Goal: Navigation & Orientation: Find specific page/section

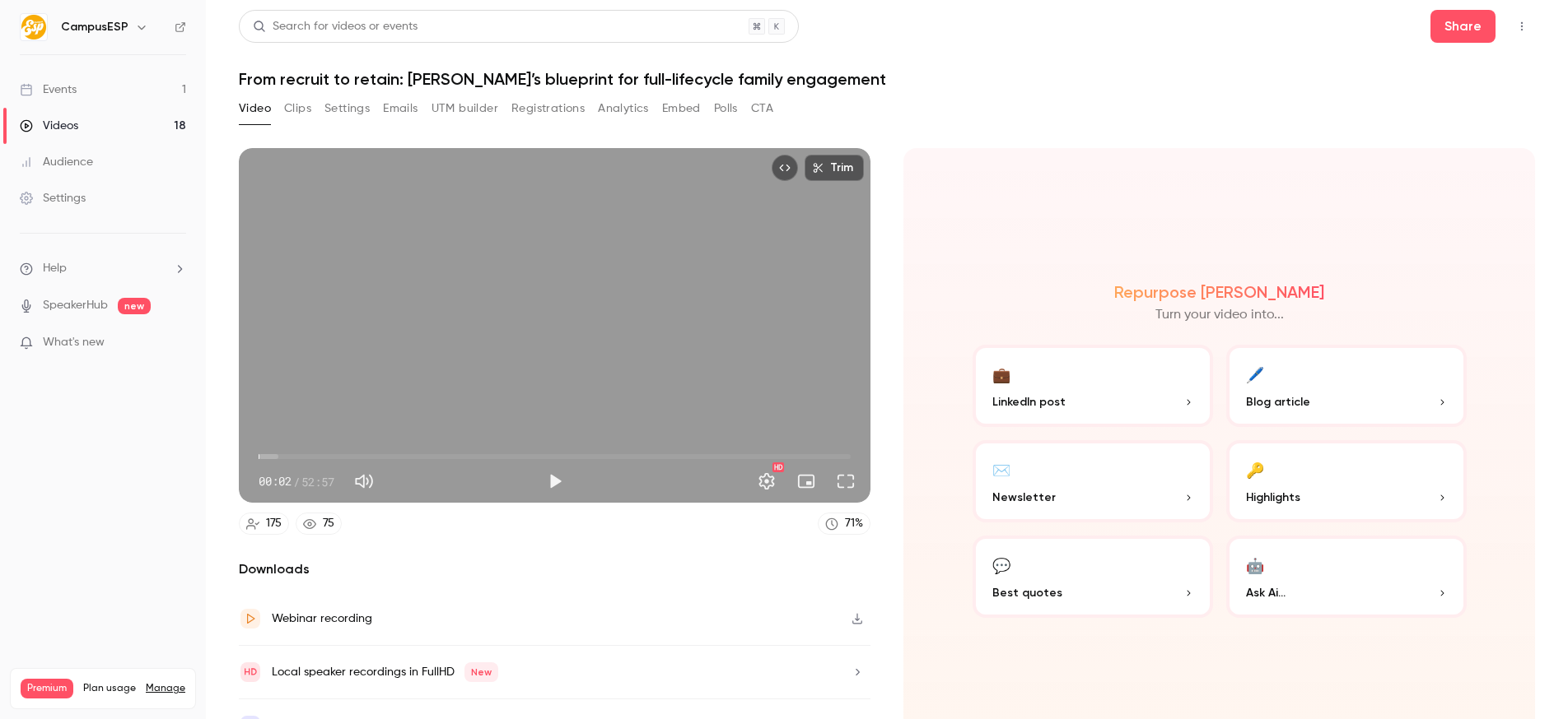
click at [306, 114] on button "Clips" at bounding box center [297, 109] width 27 height 26
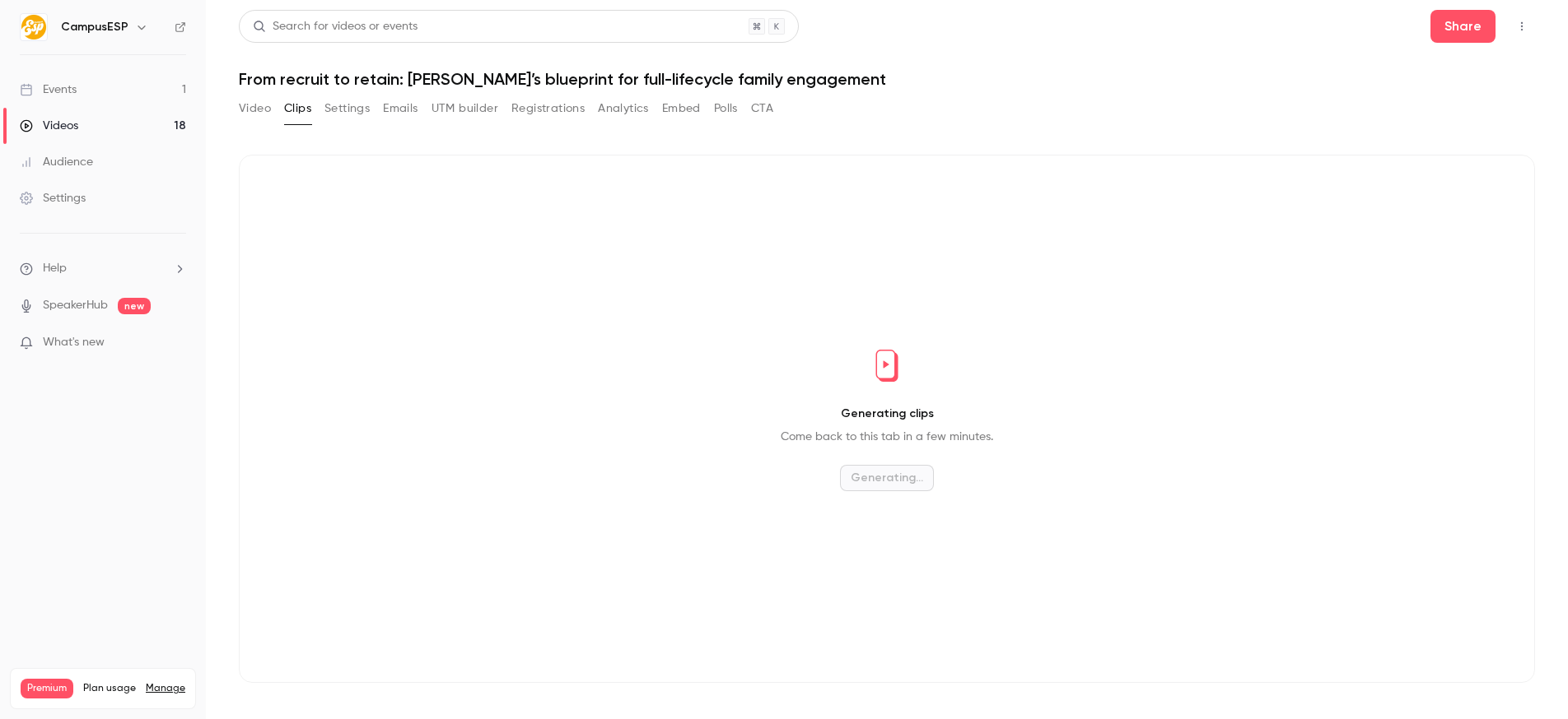
click at [268, 109] on button "Video" at bounding box center [254, 109] width 32 height 26
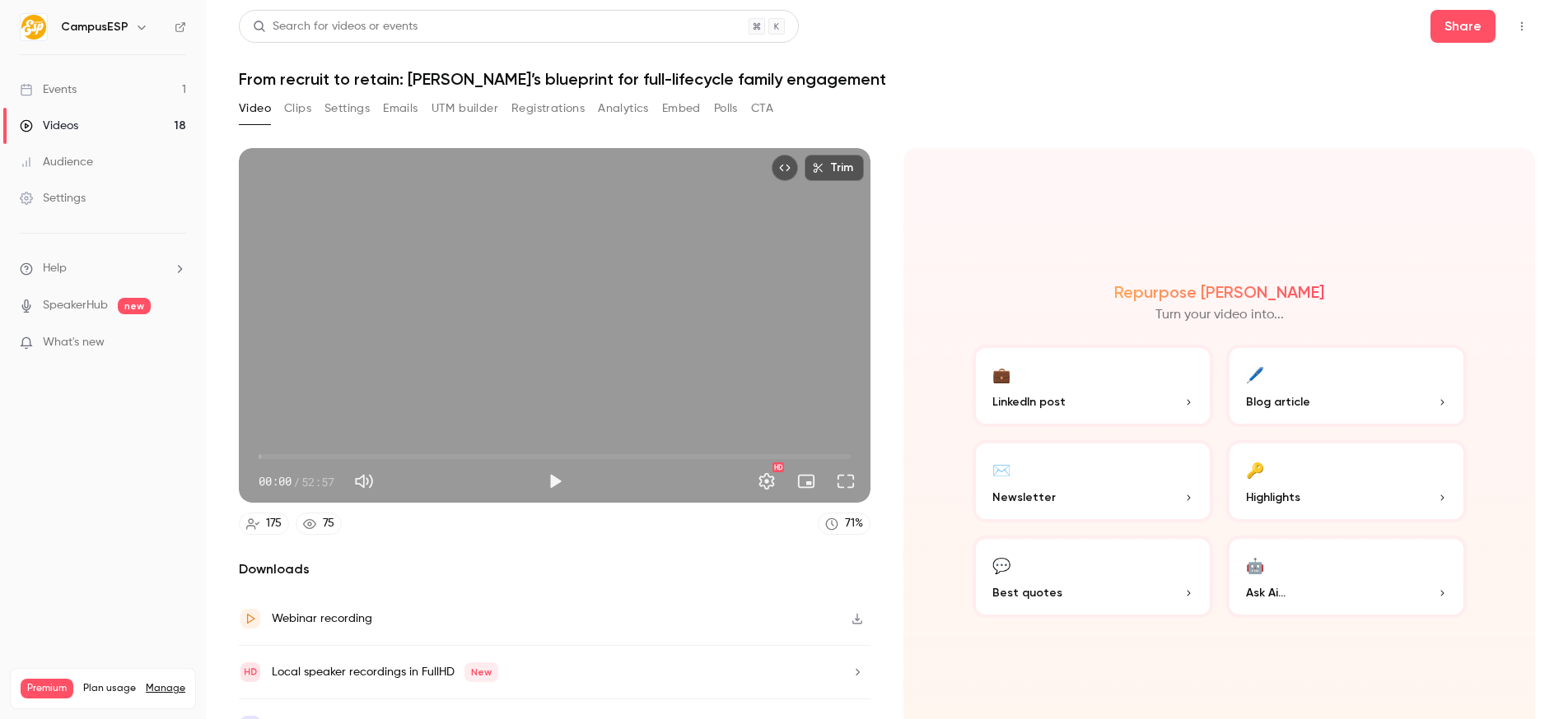
scroll to position [32, 0]
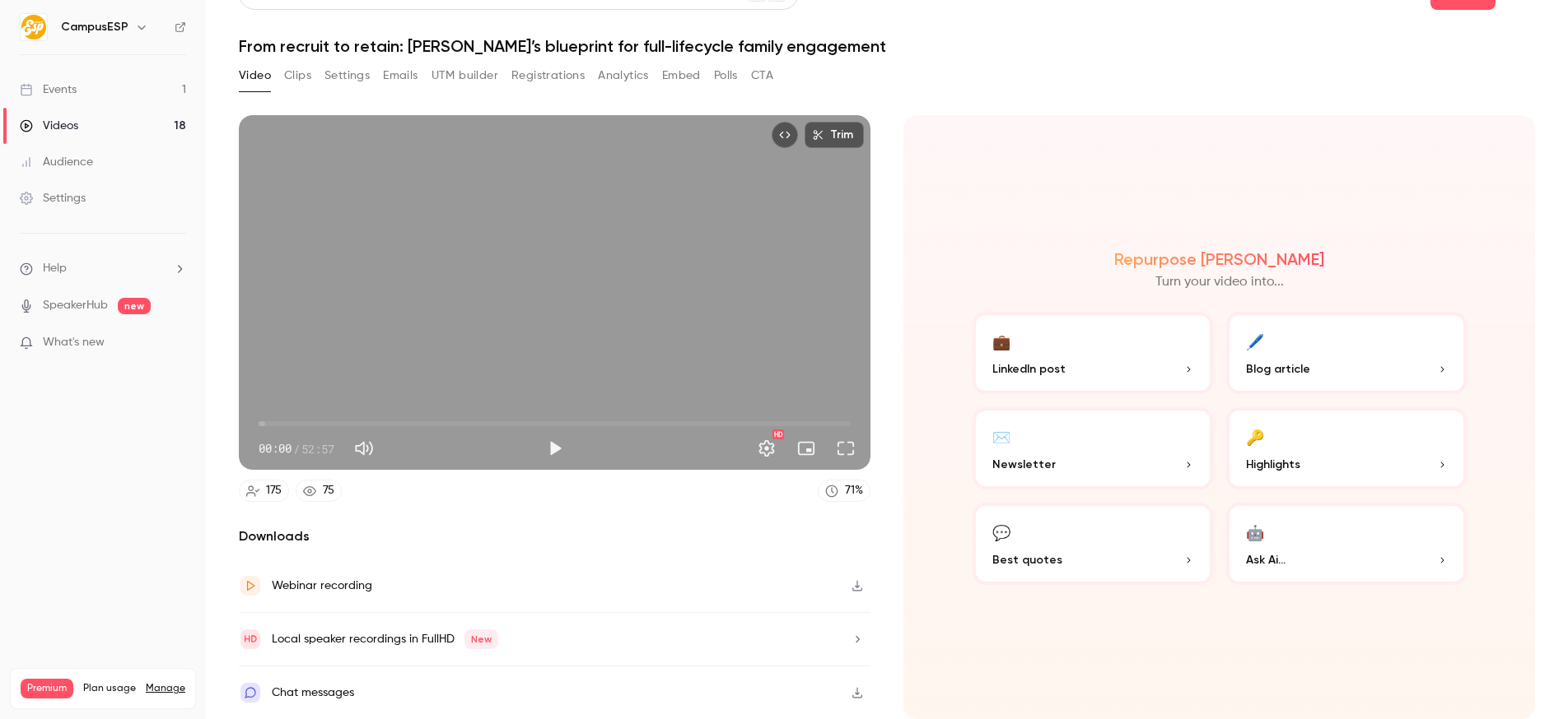
click at [341, 79] on button "Settings" at bounding box center [347, 75] width 45 height 26
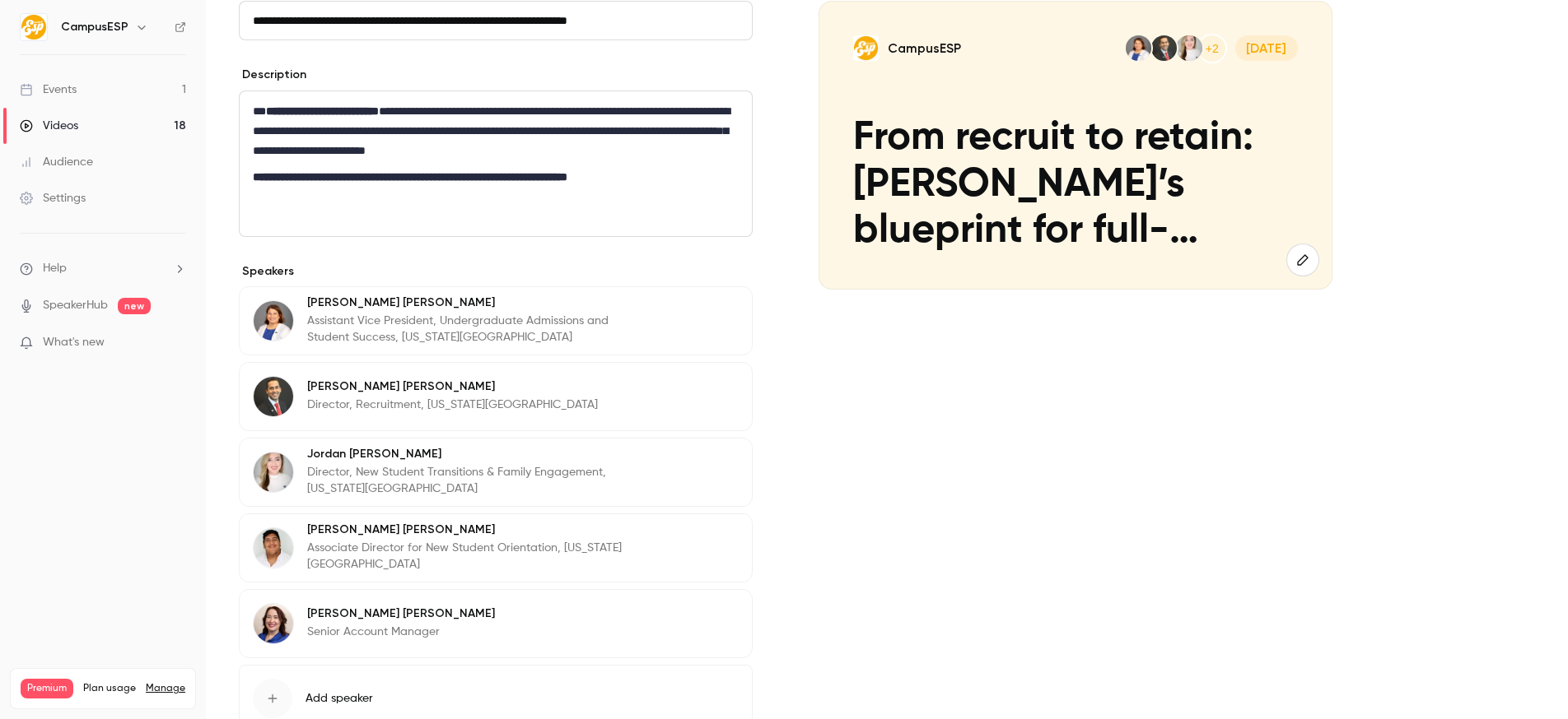
scroll to position [174, 0]
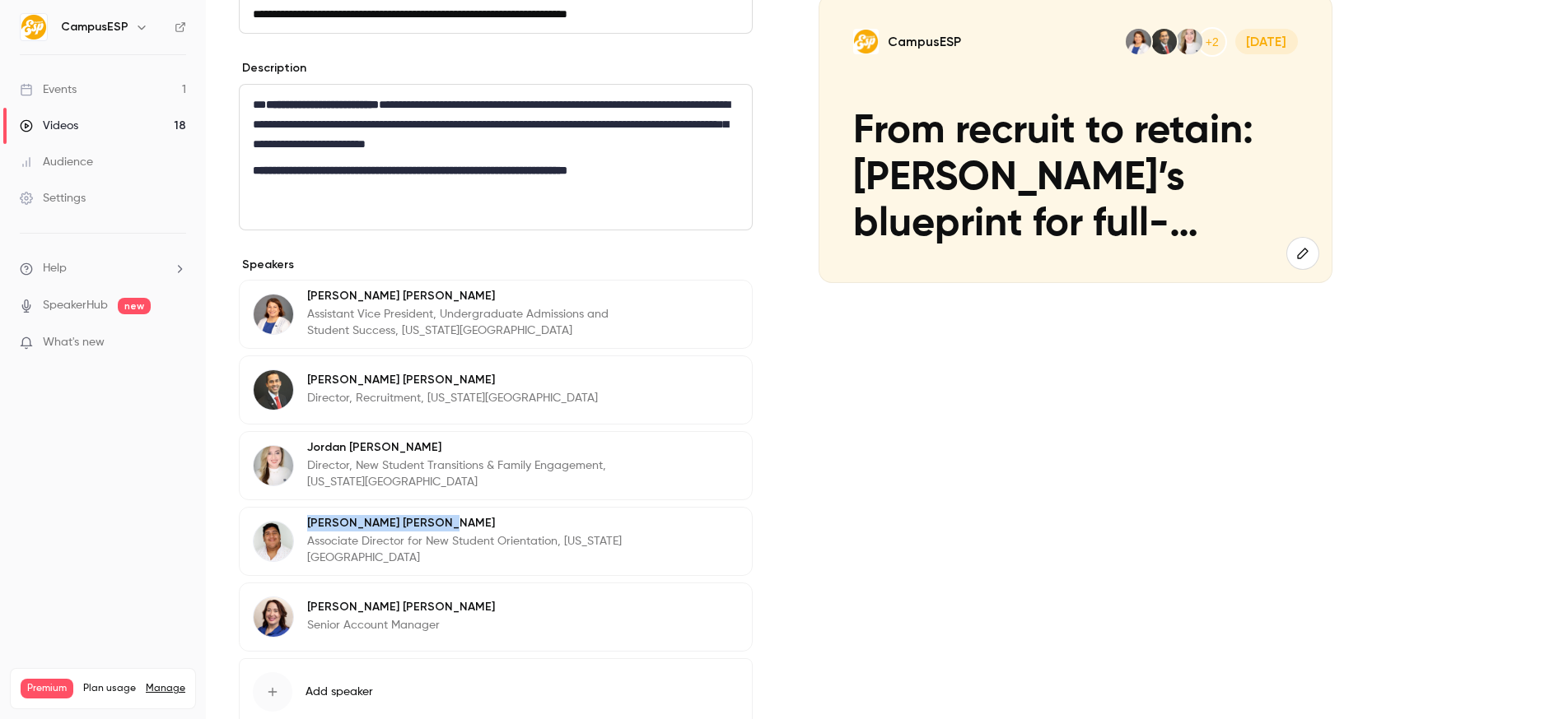
drag, startPoint x: 408, startPoint y: 523, endPoint x: 305, endPoint y: 522, distance: 103.0
click at [305, 522] on div "[PERSON_NAME] Associate Director for New Student Orientation, [US_STATE][GEOGRA…" at bounding box center [448, 542] width 393 height 41
copy p "[PERSON_NAME]"
click at [84, 87] on link "Events 1" at bounding box center [103, 89] width 206 height 36
